Goal: Transaction & Acquisition: Purchase product/service

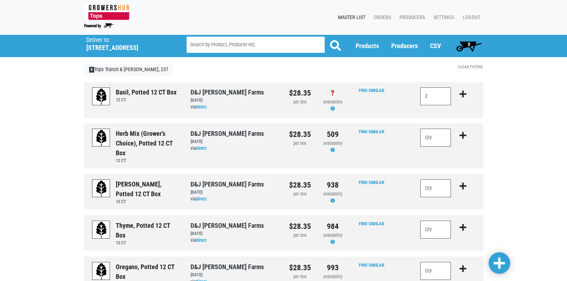
click at [462, 94] on icon "submit" at bounding box center [463, 94] width 7 height 8
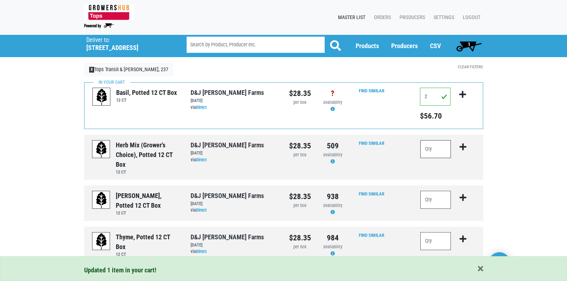
click at [436, 154] on input "number" at bounding box center [436, 149] width 31 height 18
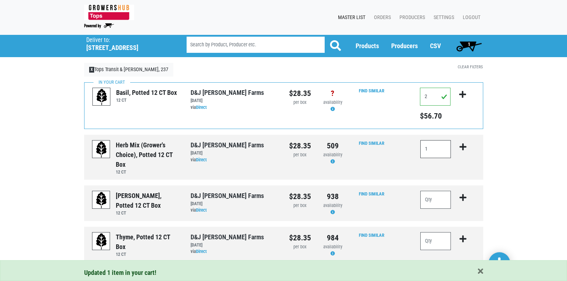
type input "1"
click at [463, 147] on icon "submit" at bounding box center [463, 147] width 7 height 8
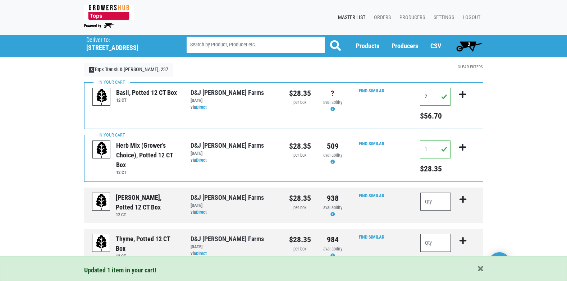
click at [464, 47] on span "2" at bounding box center [469, 46] width 32 height 14
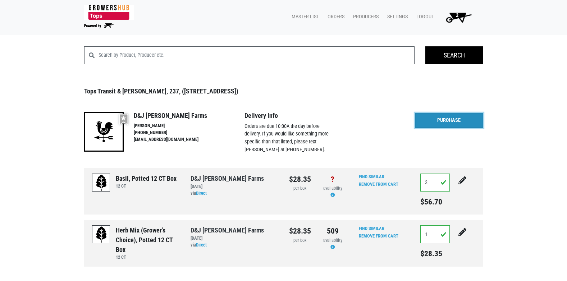
click at [458, 120] on link "Purchase" at bounding box center [449, 120] width 68 height 15
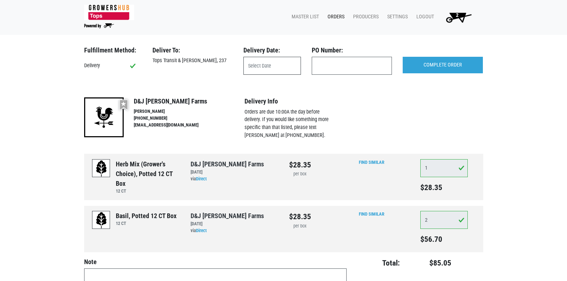
click at [262, 68] on input "text" at bounding box center [273, 66] width 58 height 18
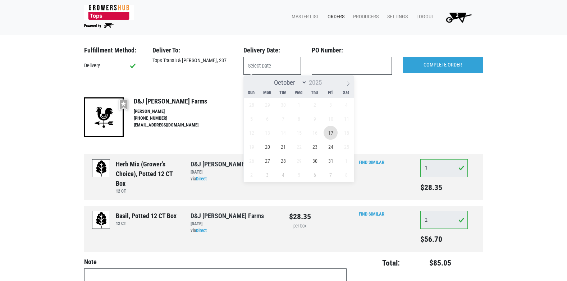
click at [335, 133] on span "17" at bounding box center [331, 133] width 14 height 14
type input "2025-10-17"
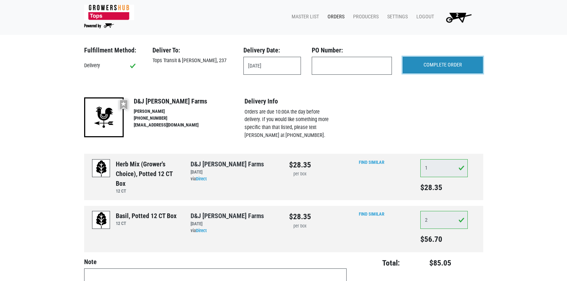
click at [462, 69] on input "COMPLETE ORDER" at bounding box center [443, 65] width 80 height 17
